Goal: Information Seeking & Learning: Learn about a topic

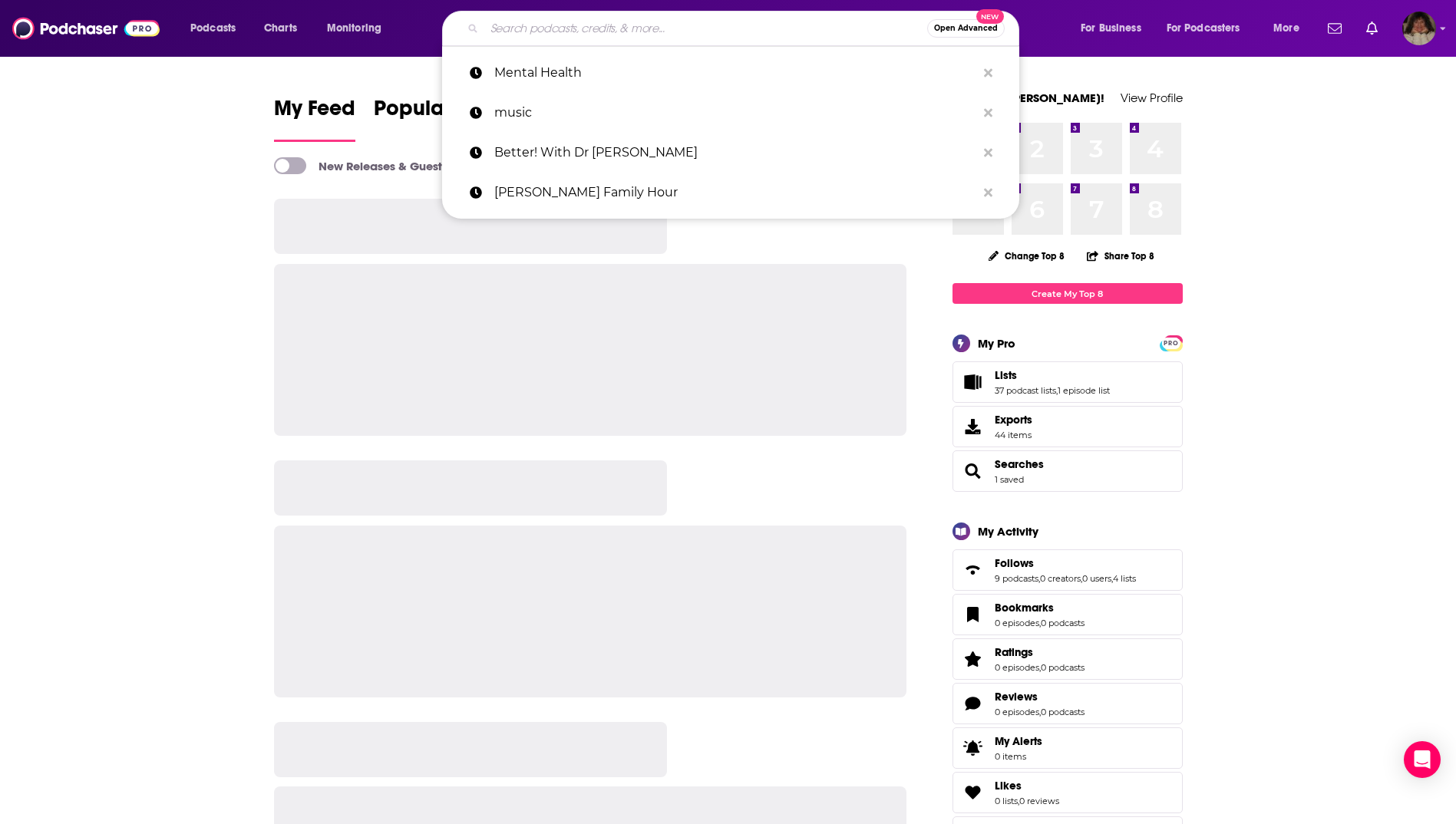
click at [686, 31] on input "Search podcasts, credits, & more..." at bounding box center [705, 29] width 443 height 25
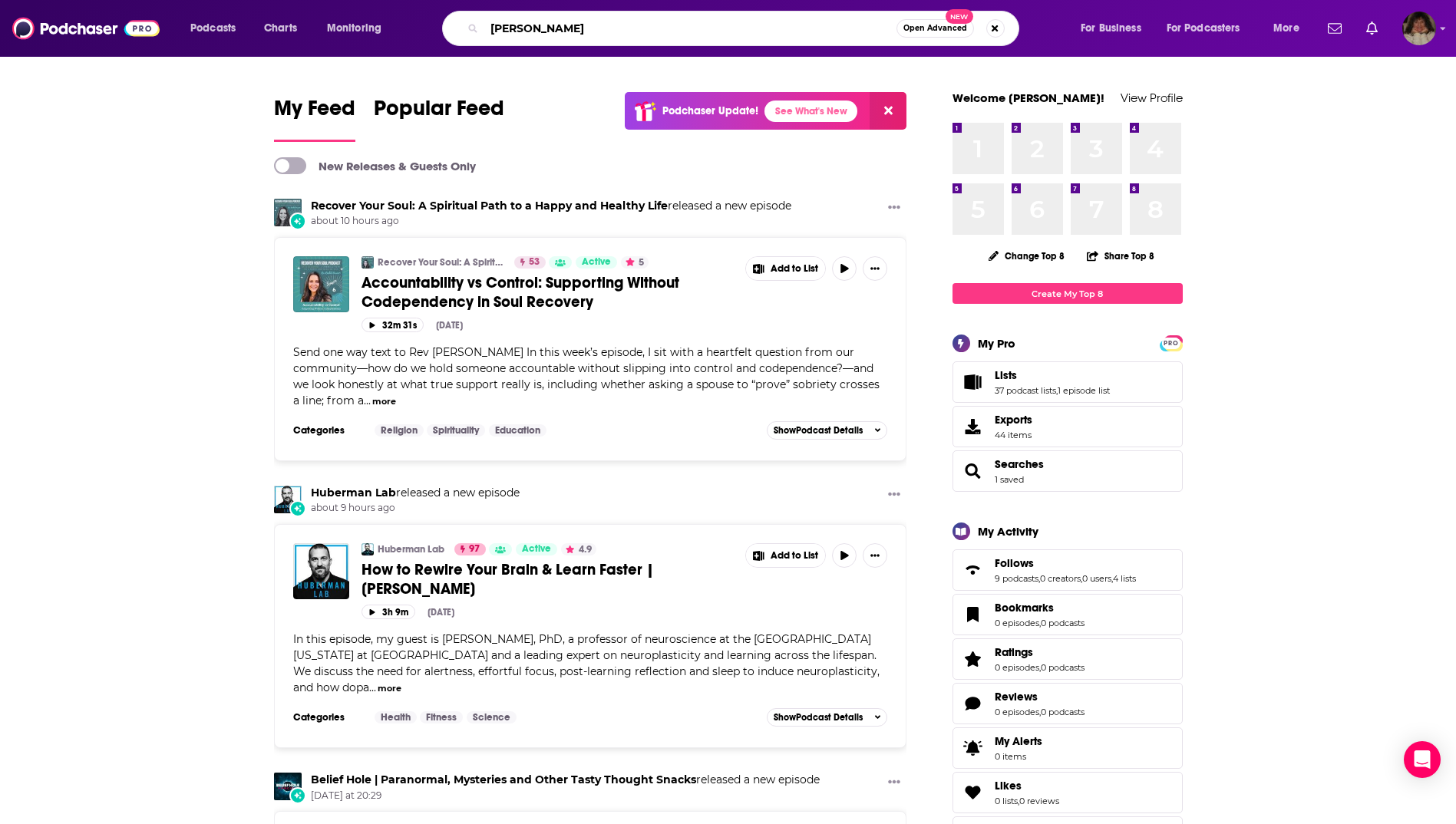
type input "[PERSON_NAME]"
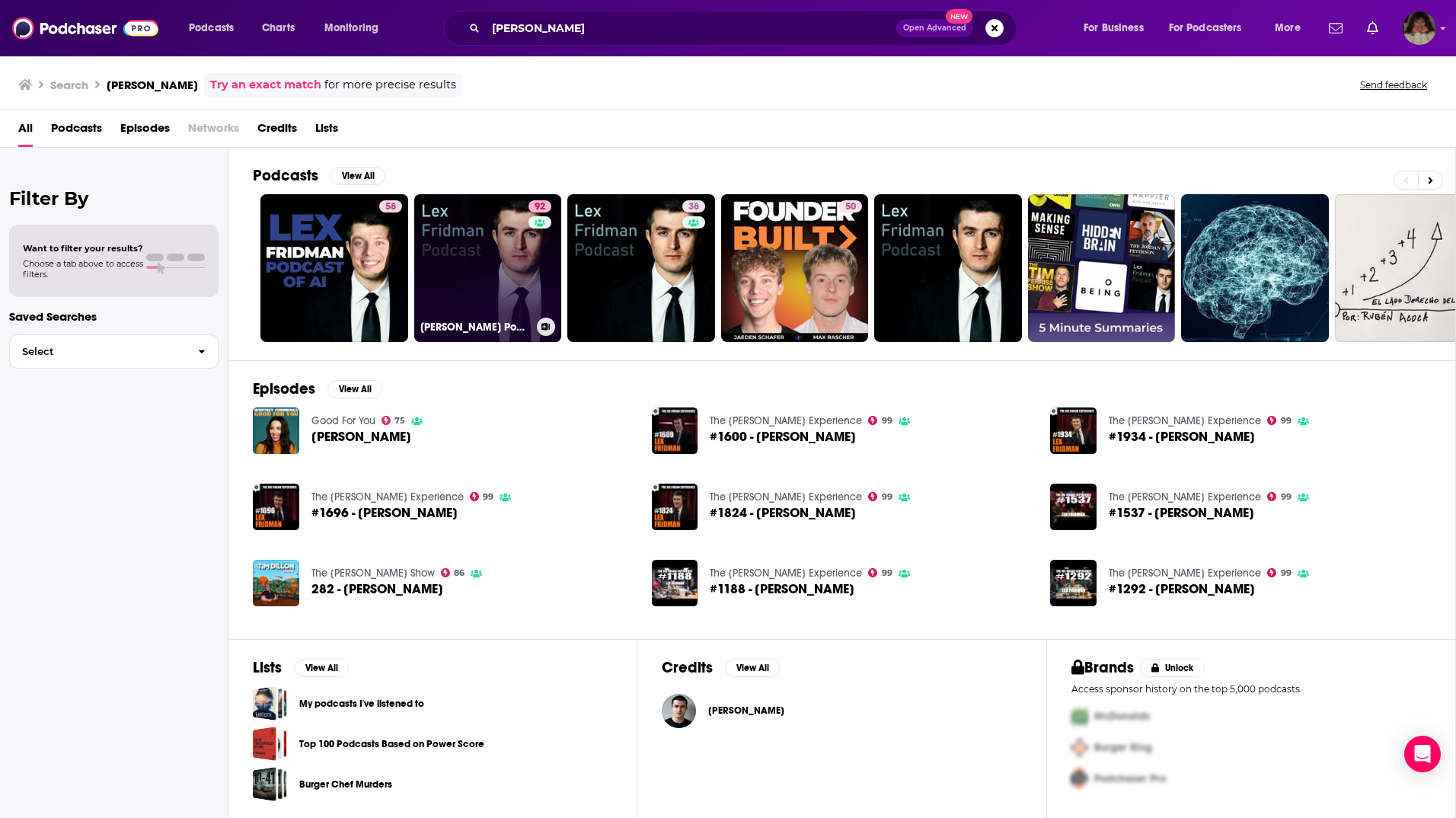
click at [483, 257] on link "92 [PERSON_NAME] Podcast" at bounding box center [488, 268] width 147 height 148
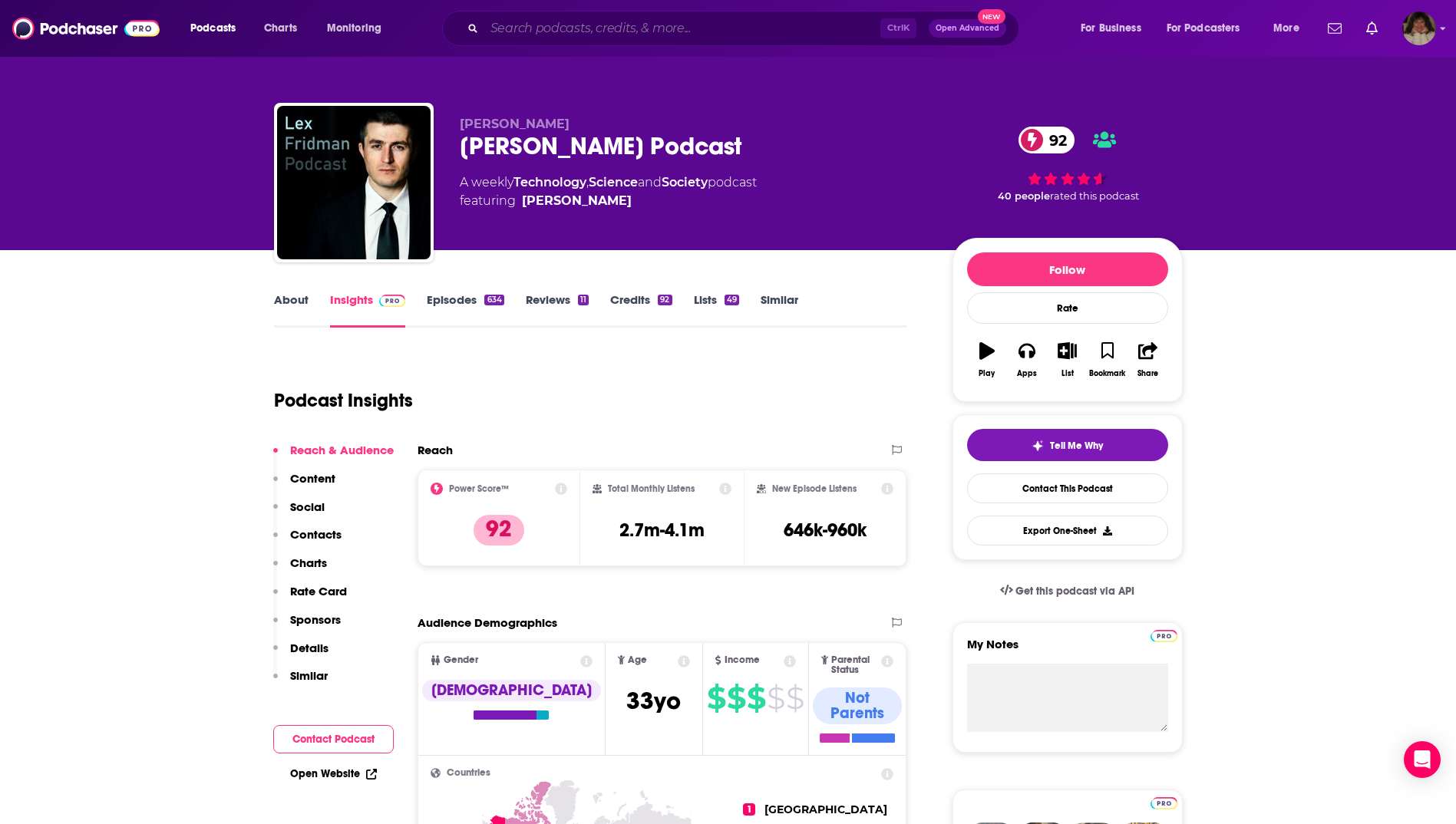
click at [580, 28] on input "Search podcasts, credits, & more..." at bounding box center [682, 29] width 396 height 25
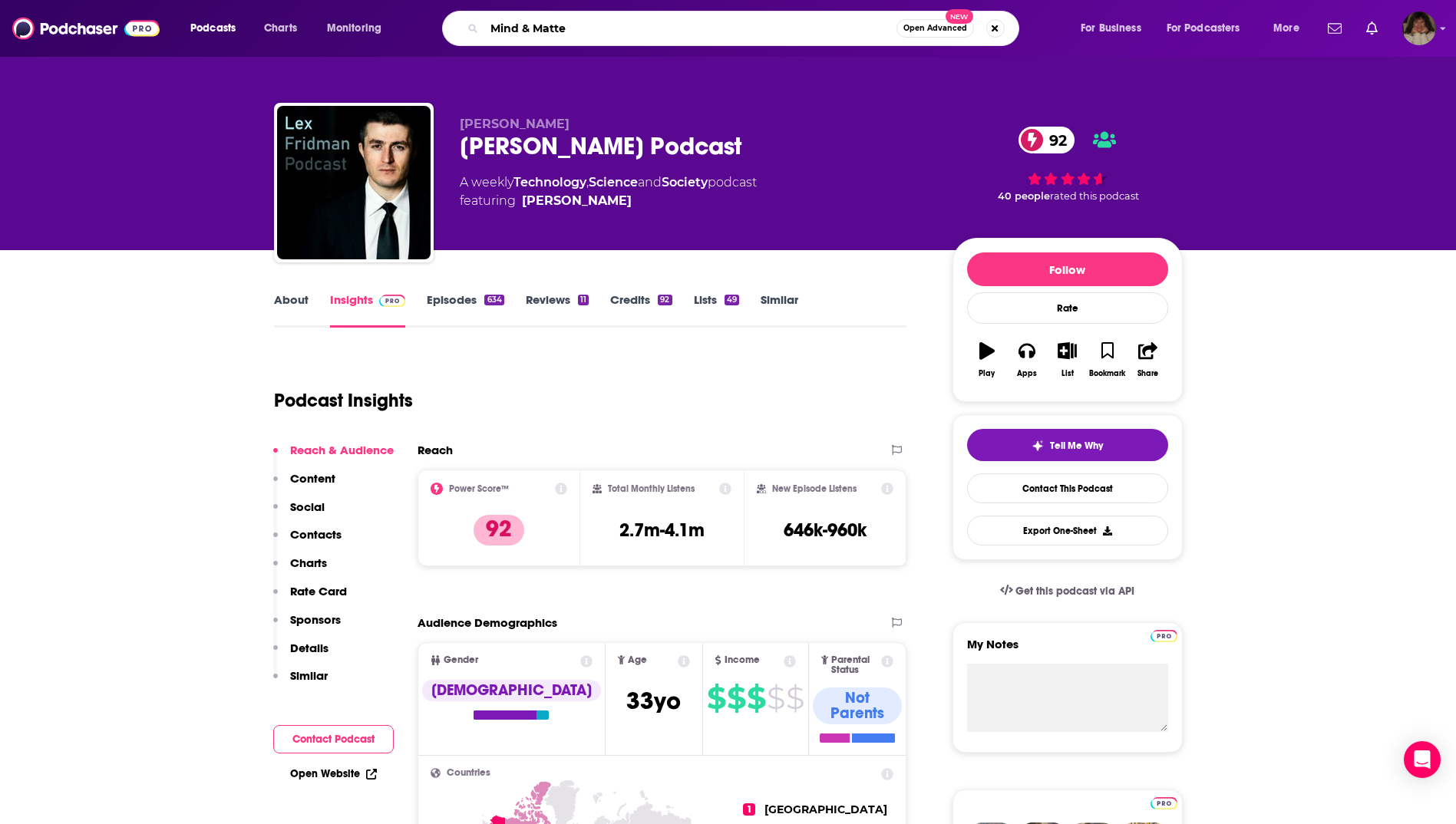
type input "Mind & Matter"
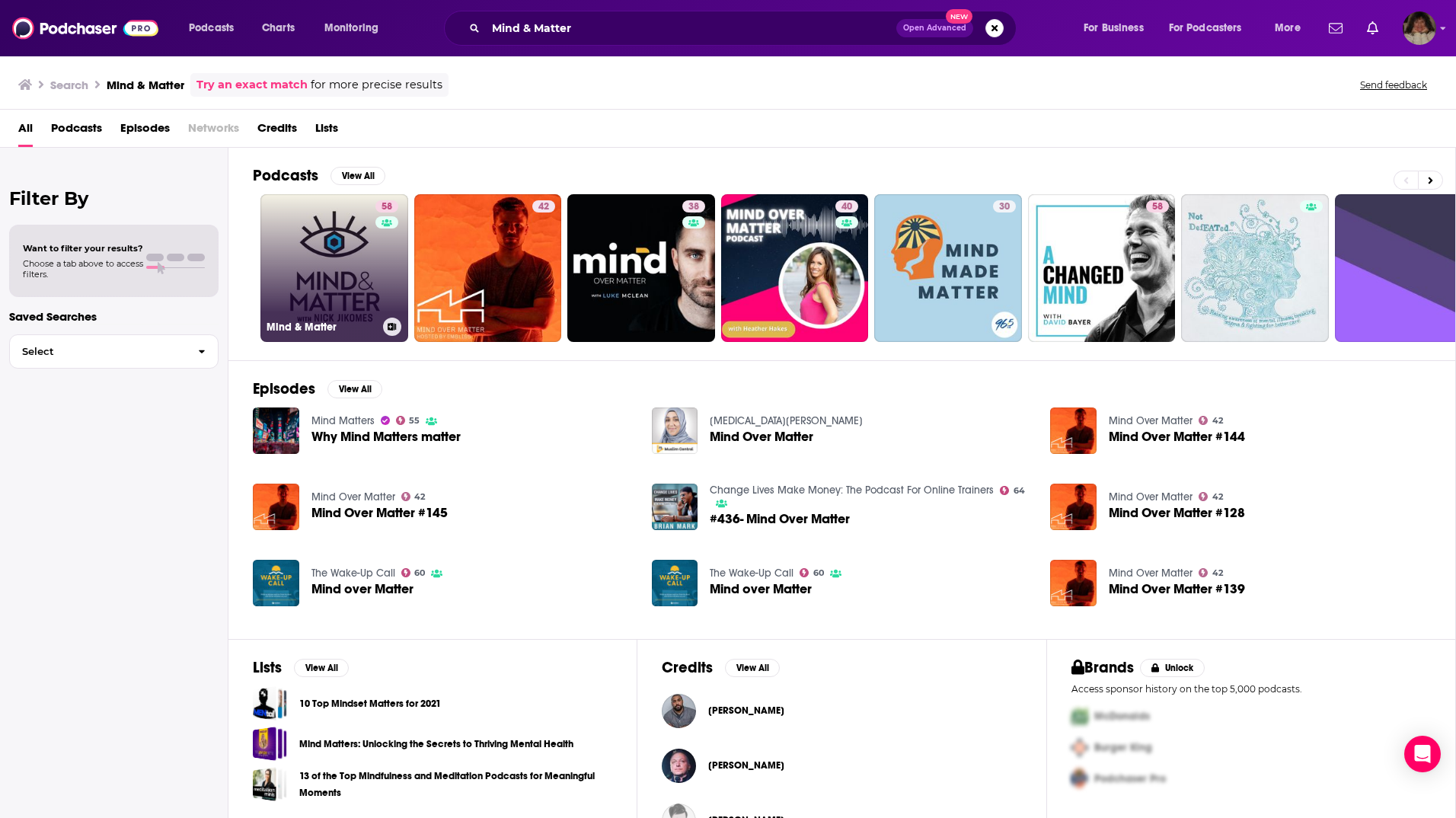
click at [367, 289] on link "58 Mind & Matter" at bounding box center [334, 268] width 147 height 148
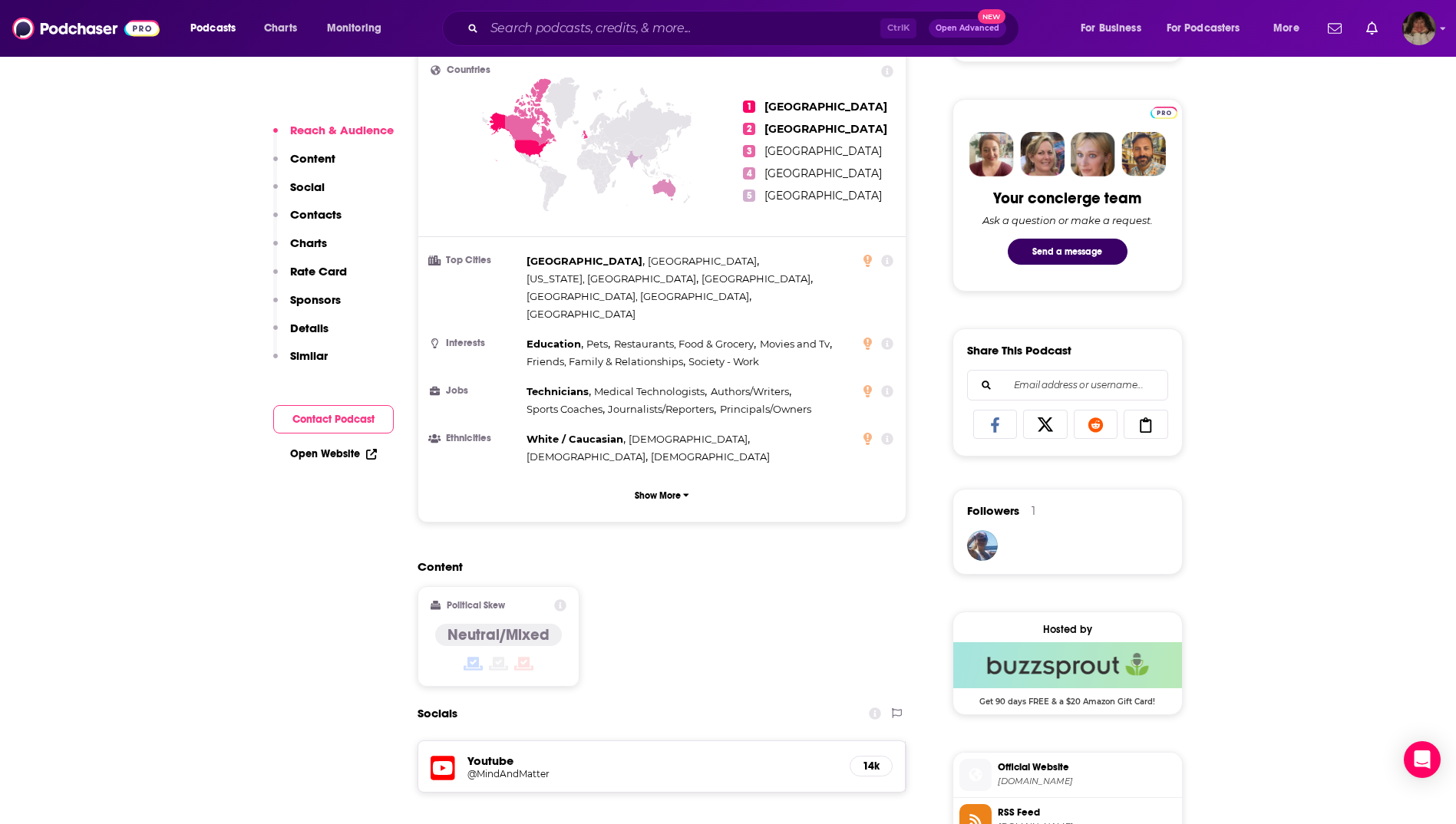
scroll to position [998, 0]
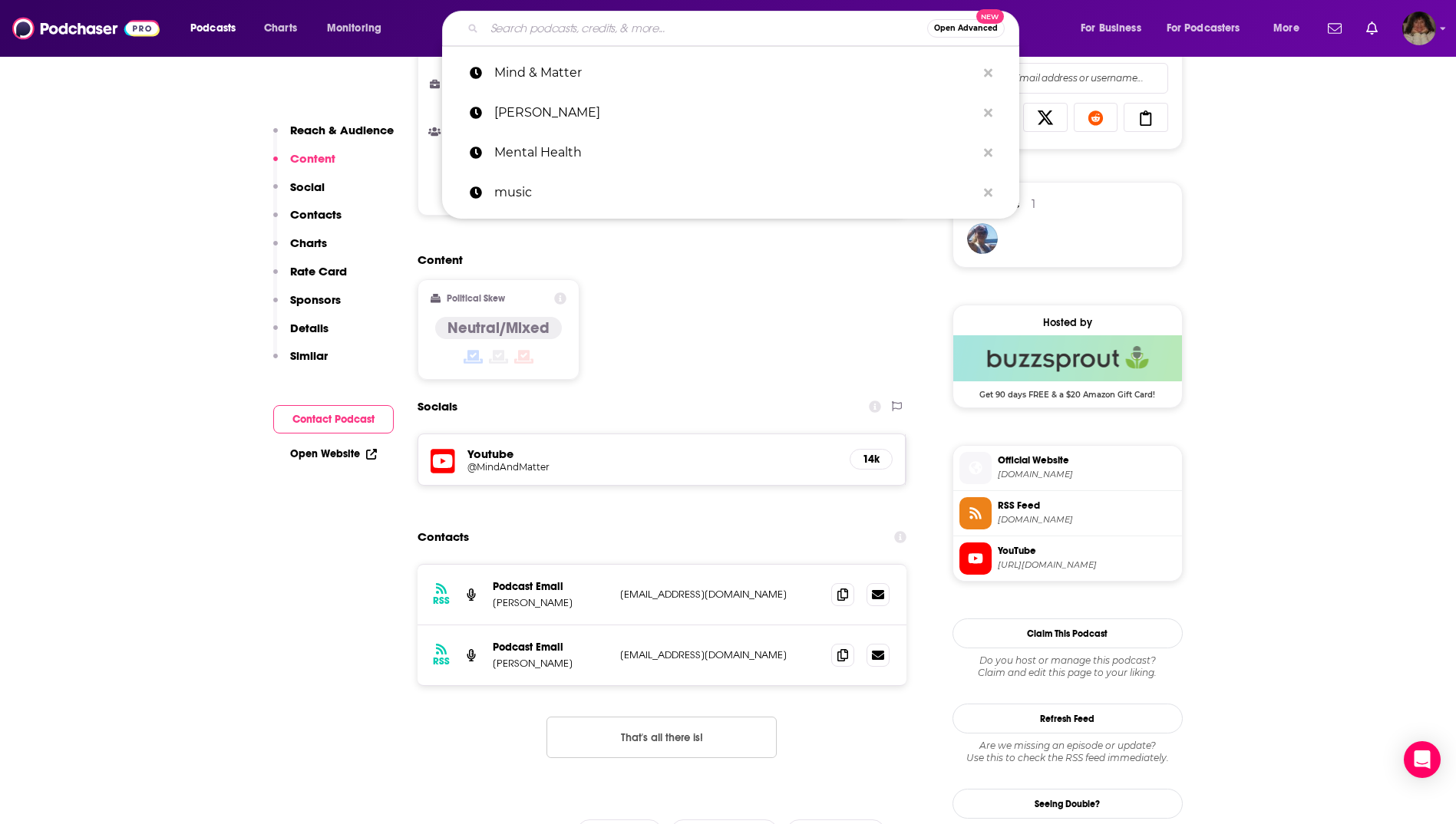
click at [627, 28] on input "Search podcasts, credits, & more..." at bounding box center [705, 29] width 443 height 25
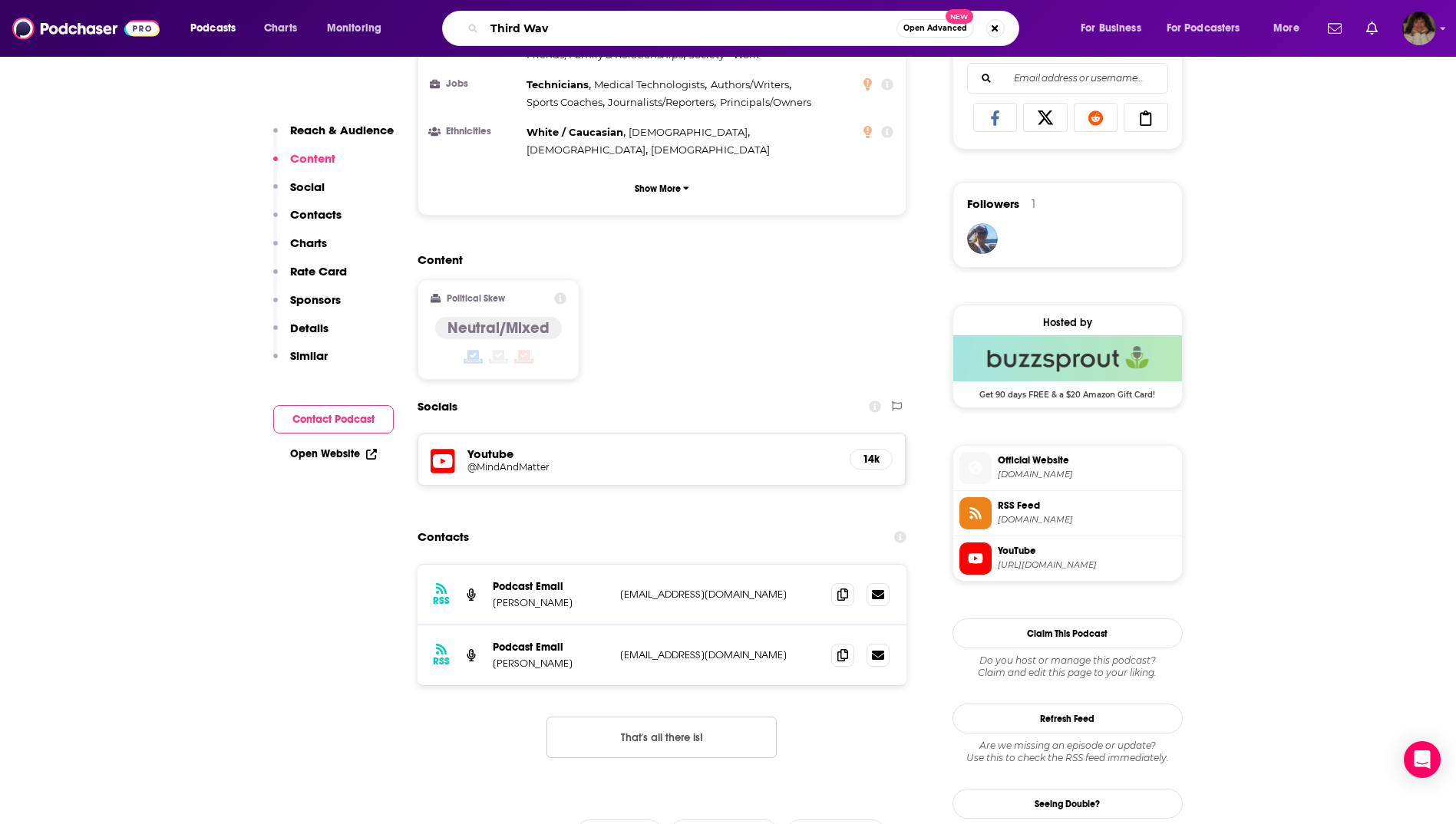
type input "Third Wave"
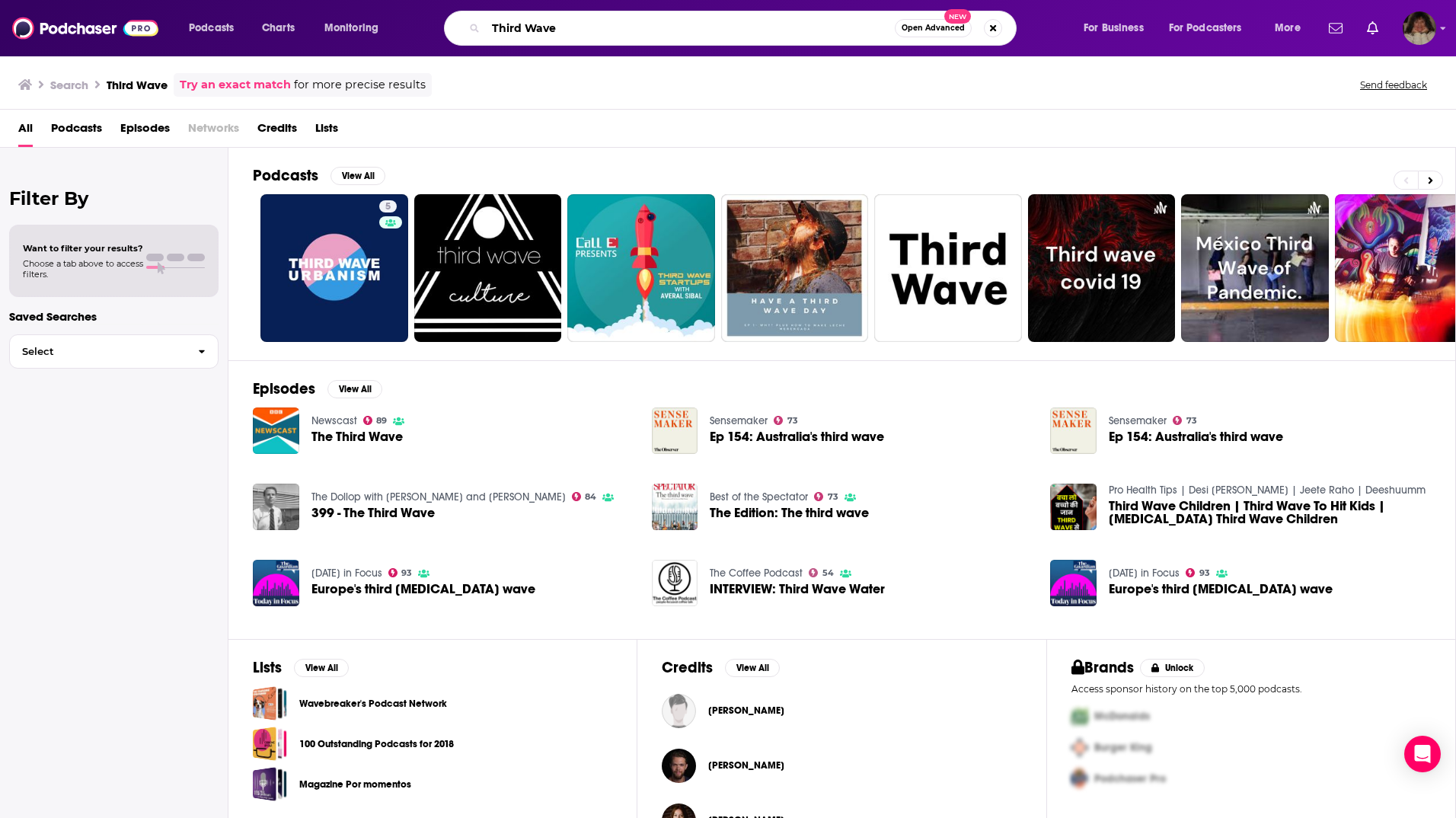
drag, startPoint x: 579, startPoint y: 28, endPoint x: 420, endPoint y: 32, distance: 159.1
click at [420, 32] on div "Podcasts Charts Monitoring Third Wave Open Advanced New For Business For Podcas…" at bounding box center [747, 28] width 1137 height 35
type input "The Psychedelic Podcast"
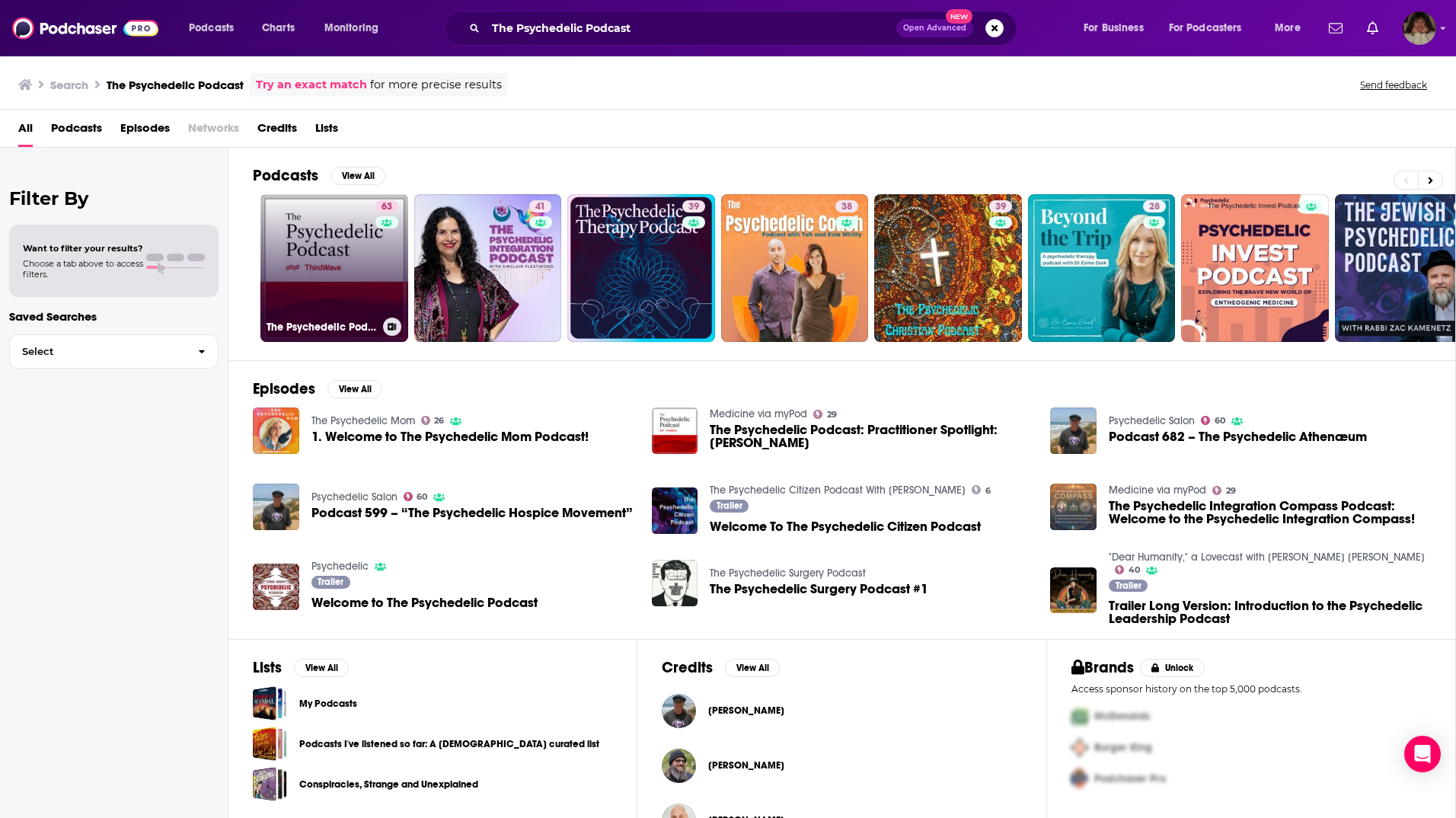
click at [318, 268] on link "63 The Psychedelic Podcast" at bounding box center [334, 268] width 147 height 148
